Goal: Task Accomplishment & Management: Manage account settings

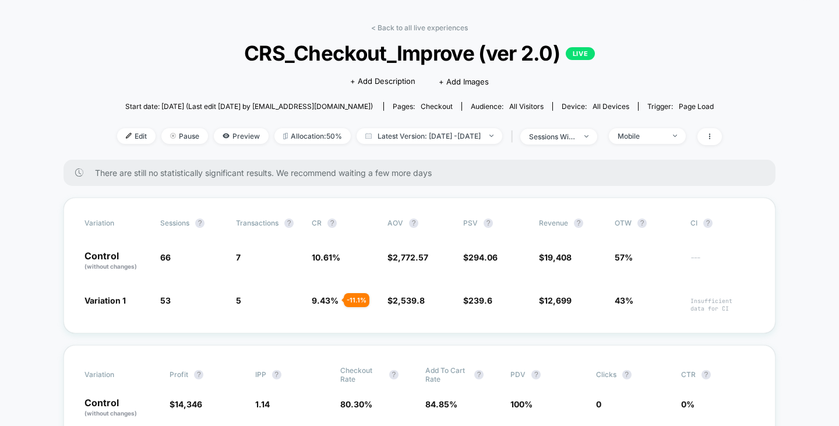
scroll to position [58, 0]
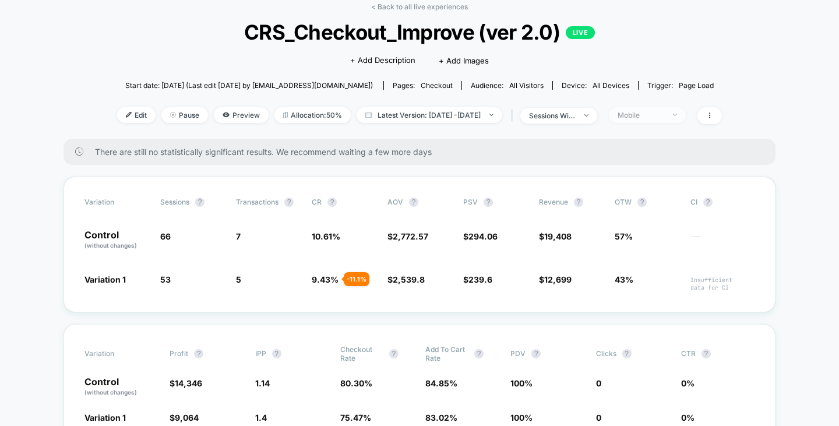
click at [649, 114] on div "Mobile" at bounding box center [640, 115] width 47 height 9
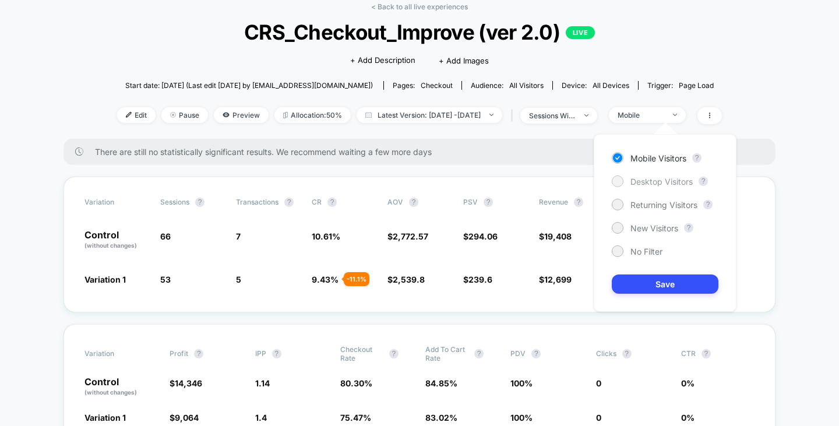
click at [647, 175] on div "Desktop Visitors" at bounding box center [652, 181] width 81 height 12
click at [647, 211] on div "Mobile Visitors ? Desktop Visitors ? Returning Visitors ? New Visitors ? No Fil…" at bounding box center [665, 223] width 143 height 178
click at [646, 206] on span "Returning Visitors" at bounding box center [663, 205] width 67 height 10
click at [655, 277] on button "Save" at bounding box center [665, 283] width 107 height 19
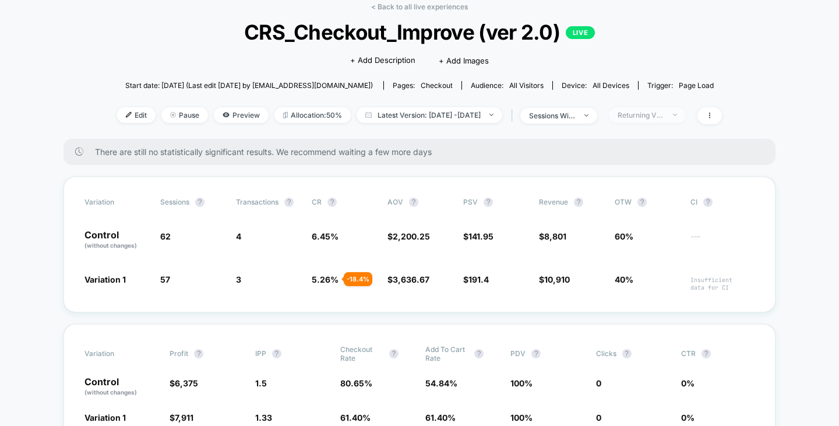
click at [664, 114] on div "Returning Visitors" at bounding box center [640, 115] width 47 height 9
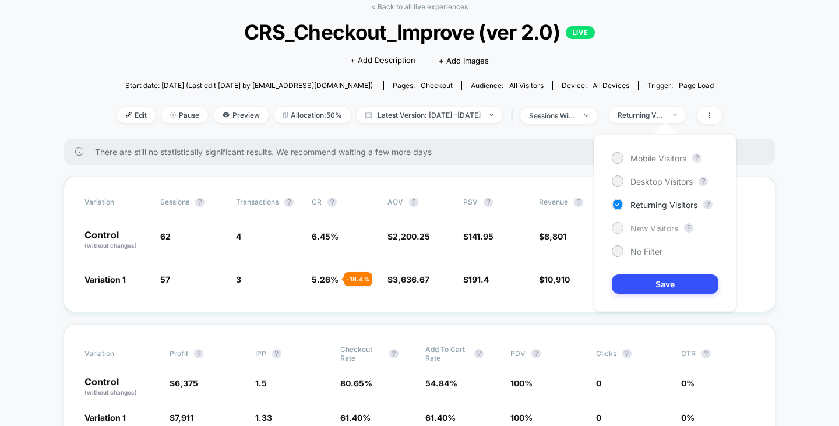
click at [644, 230] on span "New Visitors" at bounding box center [654, 228] width 48 height 10
click at [647, 281] on button "Save" at bounding box center [665, 283] width 107 height 19
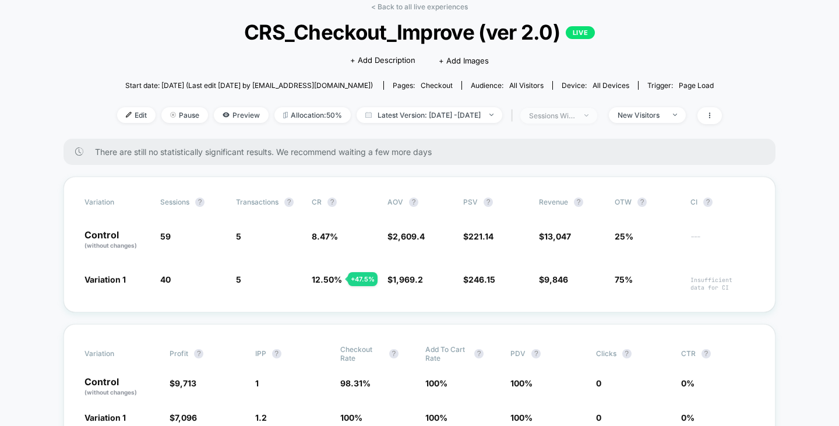
click at [565, 116] on div "sessions with impression" at bounding box center [552, 115] width 47 height 9
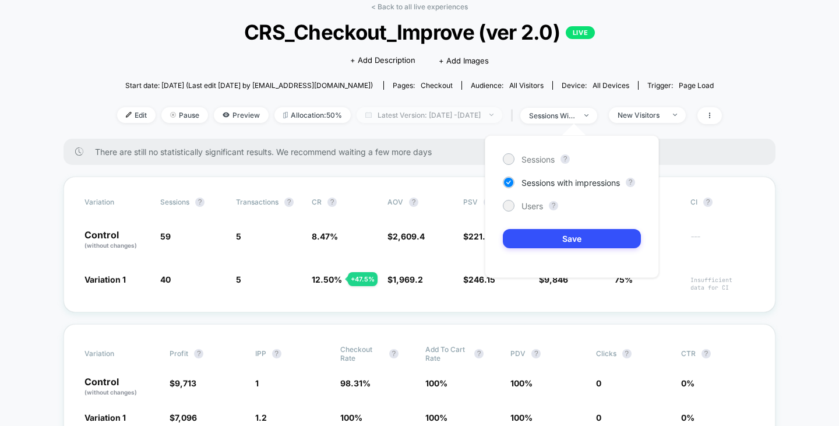
drag, startPoint x: 570, startPoint y: 115, endPoint x: 509, endPoint y: 116, distance: 61.2
click at [571, 115] on div "sessions with impression" at bounding box center [552, 115] width 47 height 9
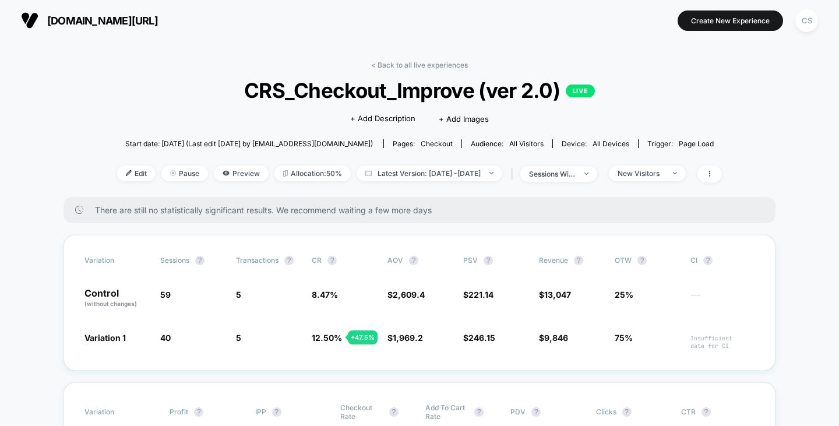
drag, startPoint x: 119, startPoint y: 19, endPoint x: 76, endPoint y: 37, distance: 46.2
click at [76, 37] on div "mariocapasa.com/ Create New Experience CS" at bounding box center [419, 20] width 839 height 41
click at [58, 15] on span "[DOMAIN_NAME][URL]" at bounding box center [102, 21] width 111 height 12
